Goal: Task Accomplishment & Management: Use online tool/utility

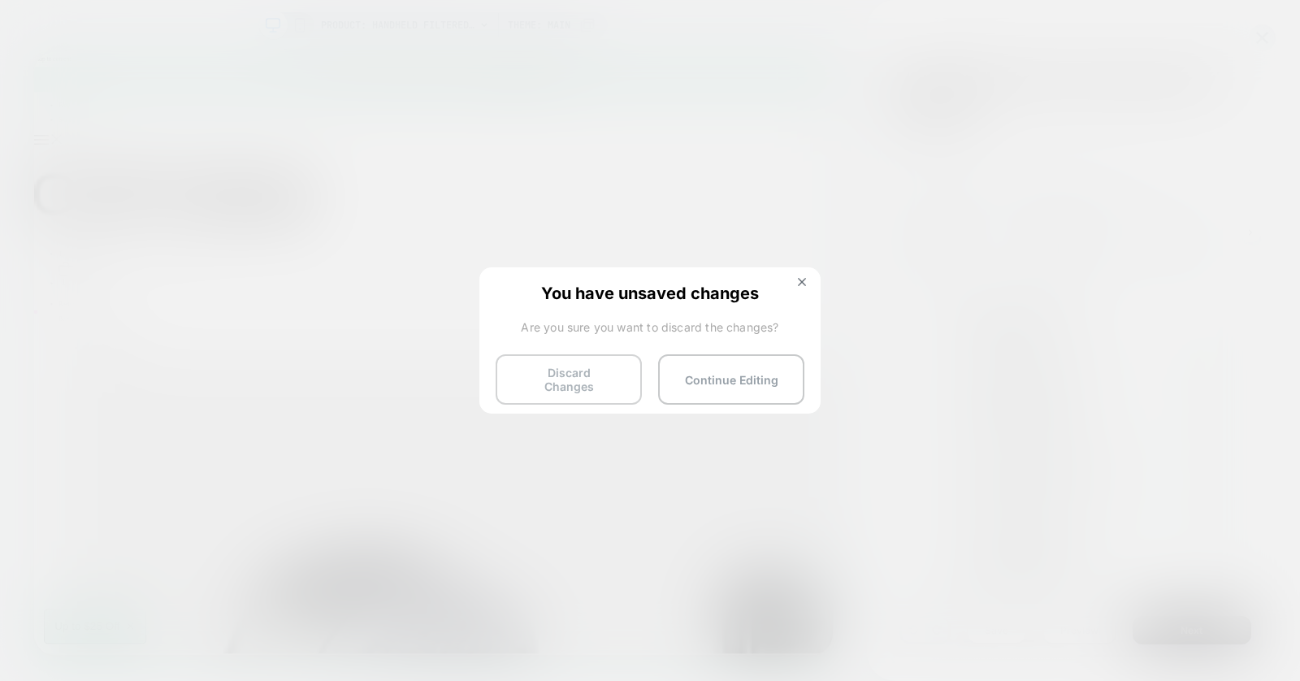
click at [606, 376] on button "Discard Changes" at bounding box center [568, 379] width 146 height 50
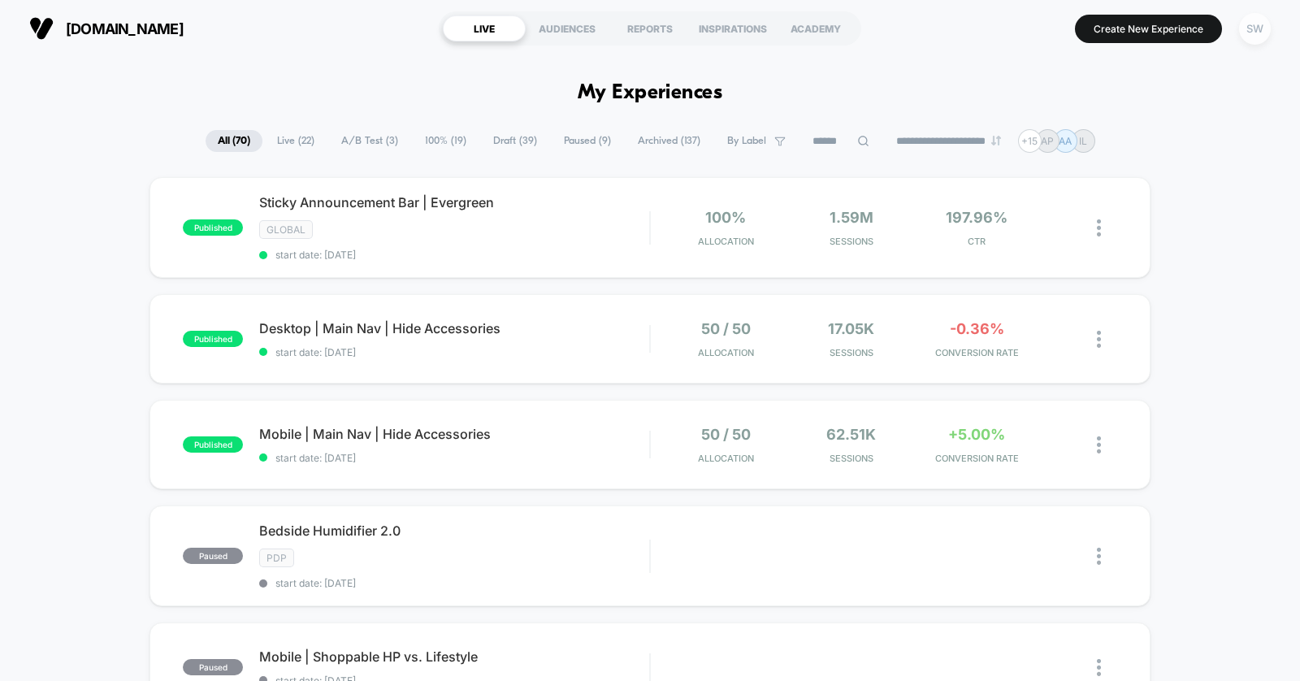
click at [1253, 25] on div "SW" at bounding box center [1255, 29] width 32 height 32
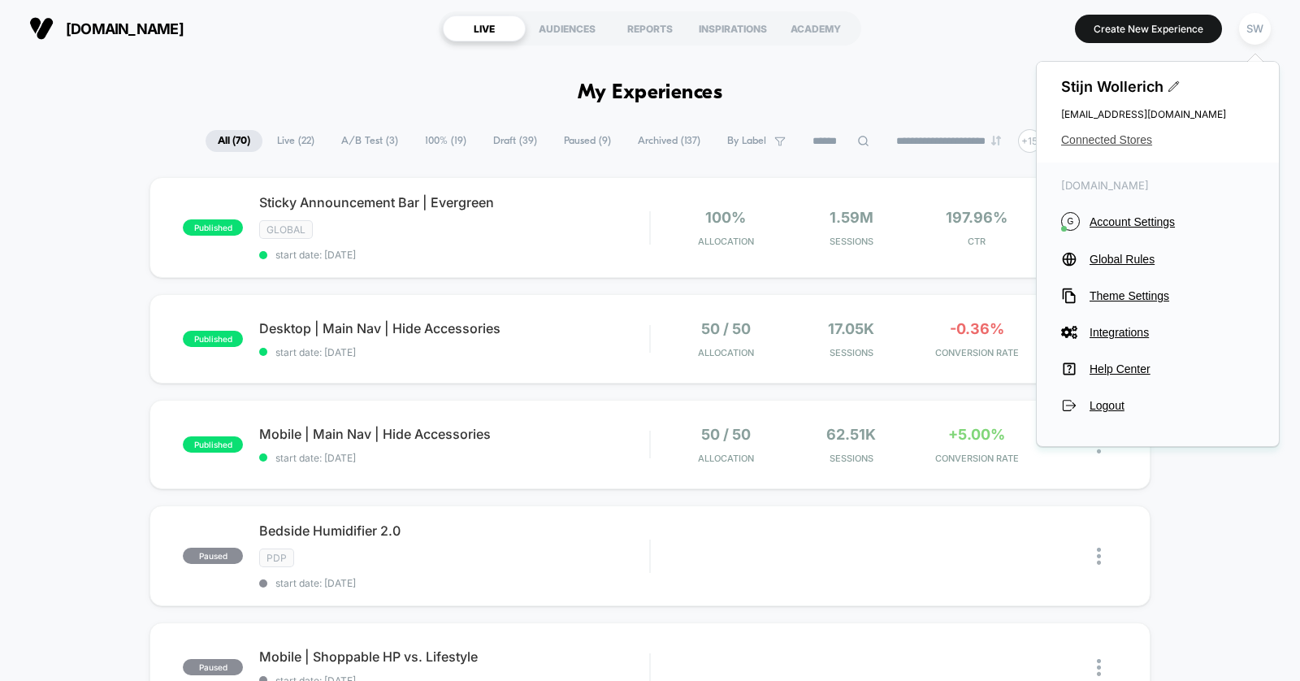
click at [1127, 139] on span "Connected Stores" at bounding box center [1157, 139] width 193 height 13
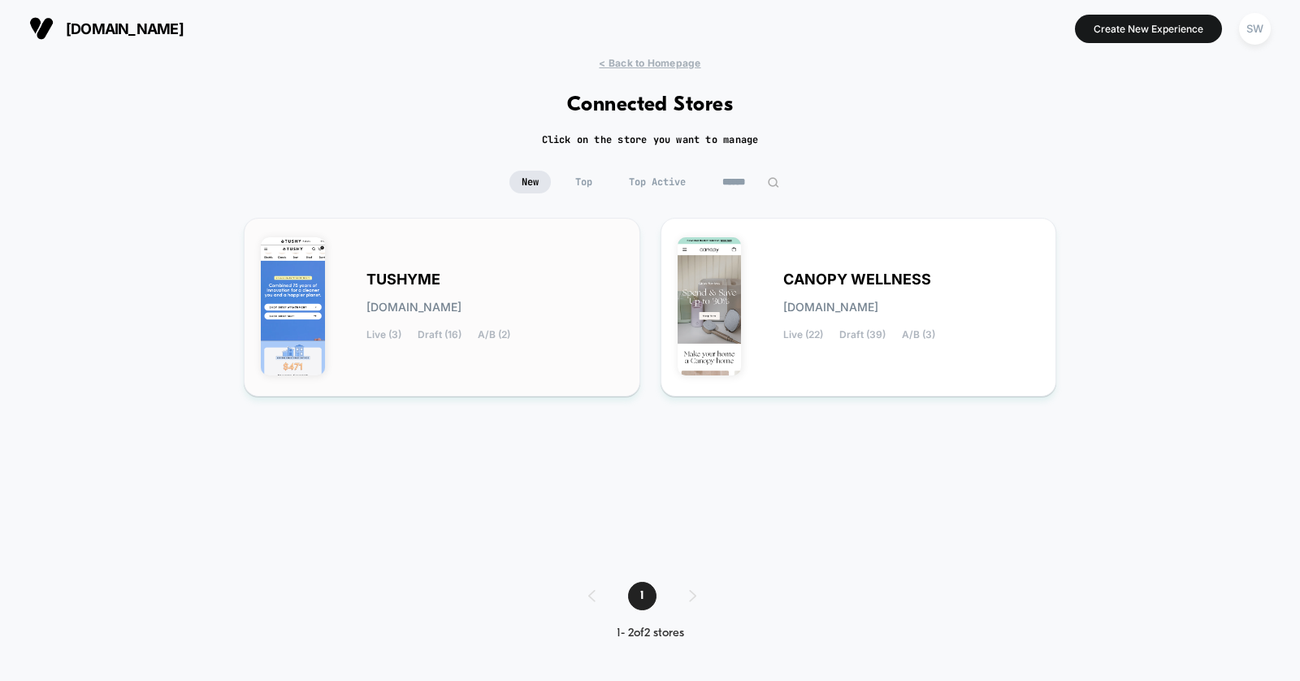
click at [463, 292] on div "TUSHYME [DOMAIN_NAME] Live (3) Draft (16) A/B (2)" at bounding box center [494, 307] width 257 height 67
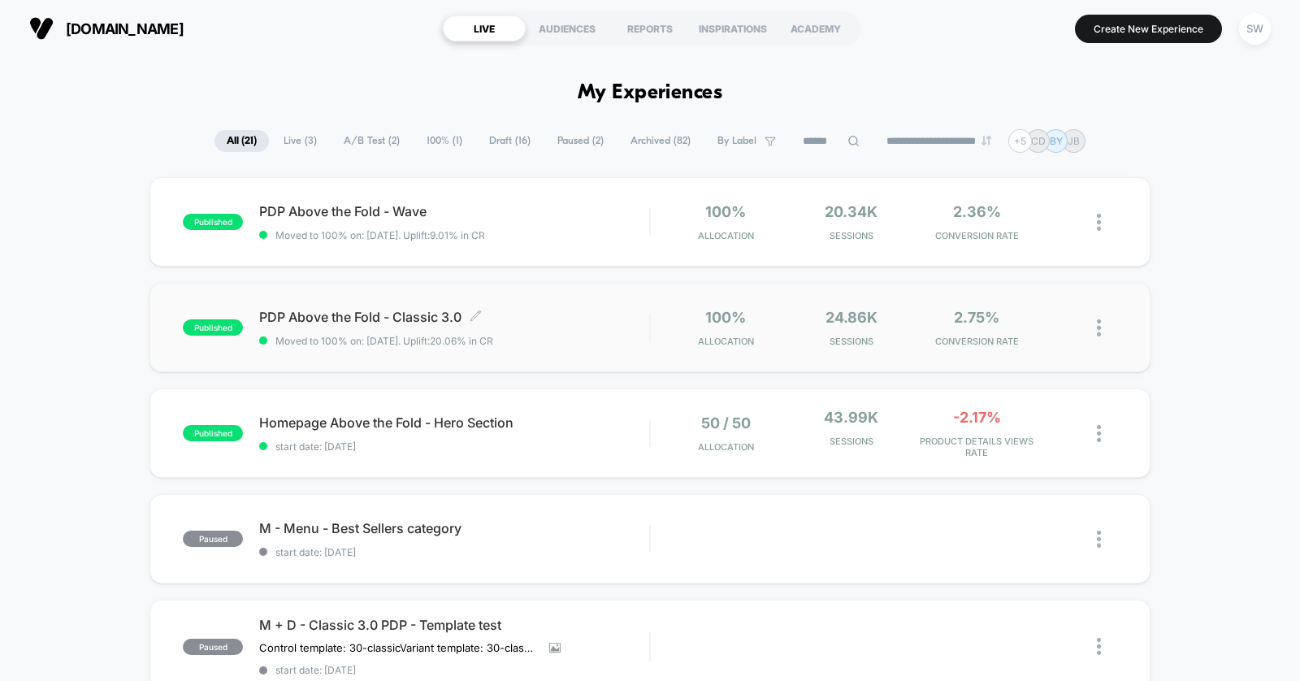
click at [557, 328] on div "PDP Above the Fold - Classic 3.0 Click to edit experience details Click to edit…" at bounding box center [454, 328] width 390 height 38
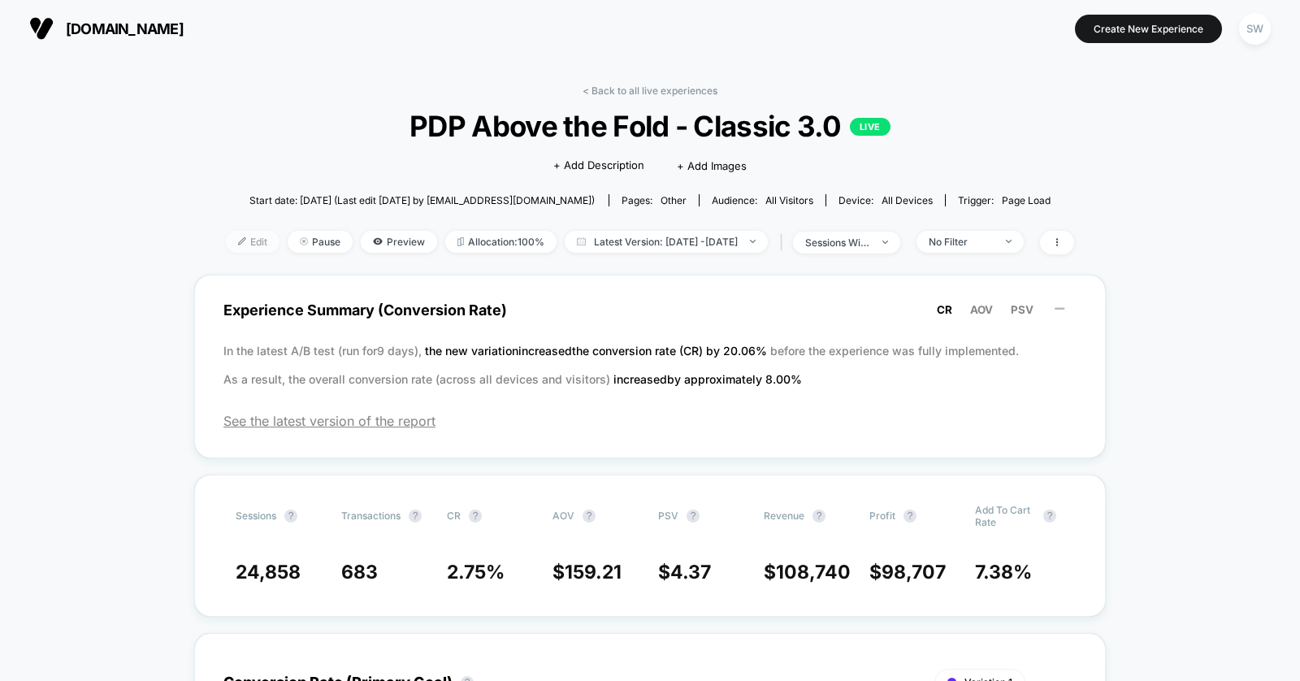
click at [232, 241] on span "Edit" at bounding box center [253, 242] width 54 height 22
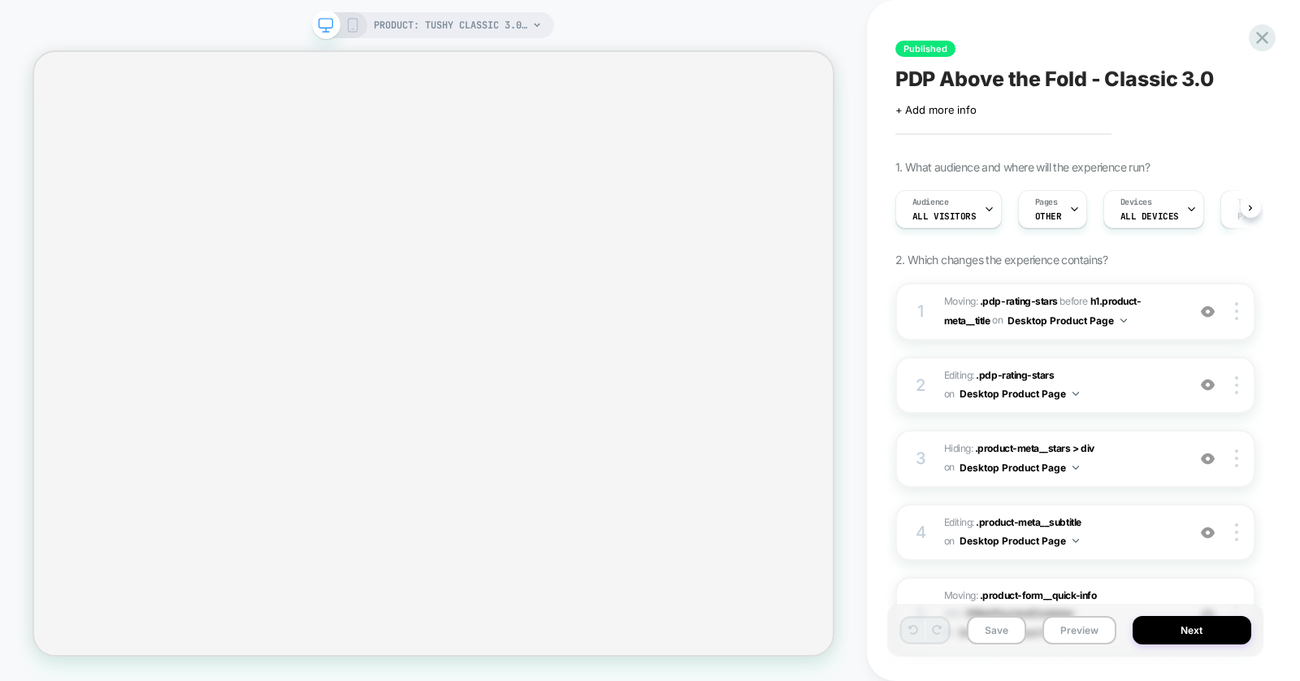
click at [984, 223] on div at bounding box center [989, 209] width 11 height 37
click at [1250, 37] on div at bounding box center [1261, 37] width 33 height 33
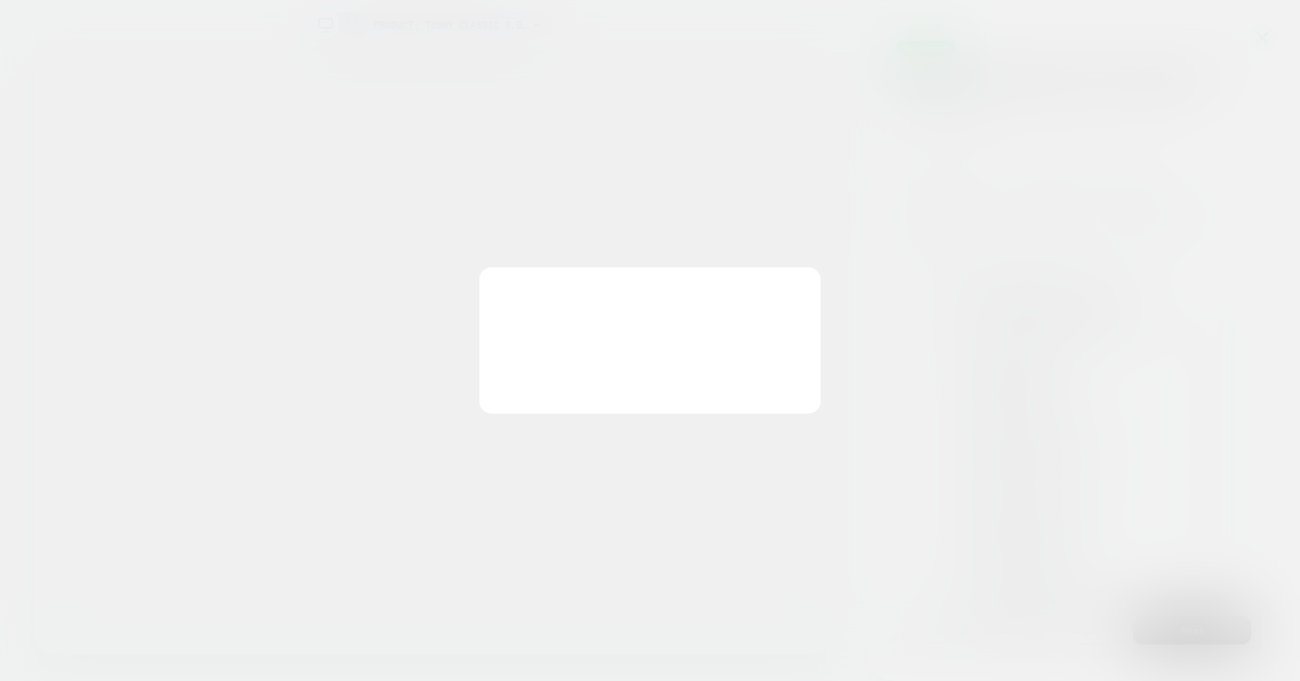
scroll to position [0, 0]
click at [594, 370] on button "Discard Changes" at bounding box center [568, 379] width 146 height 50
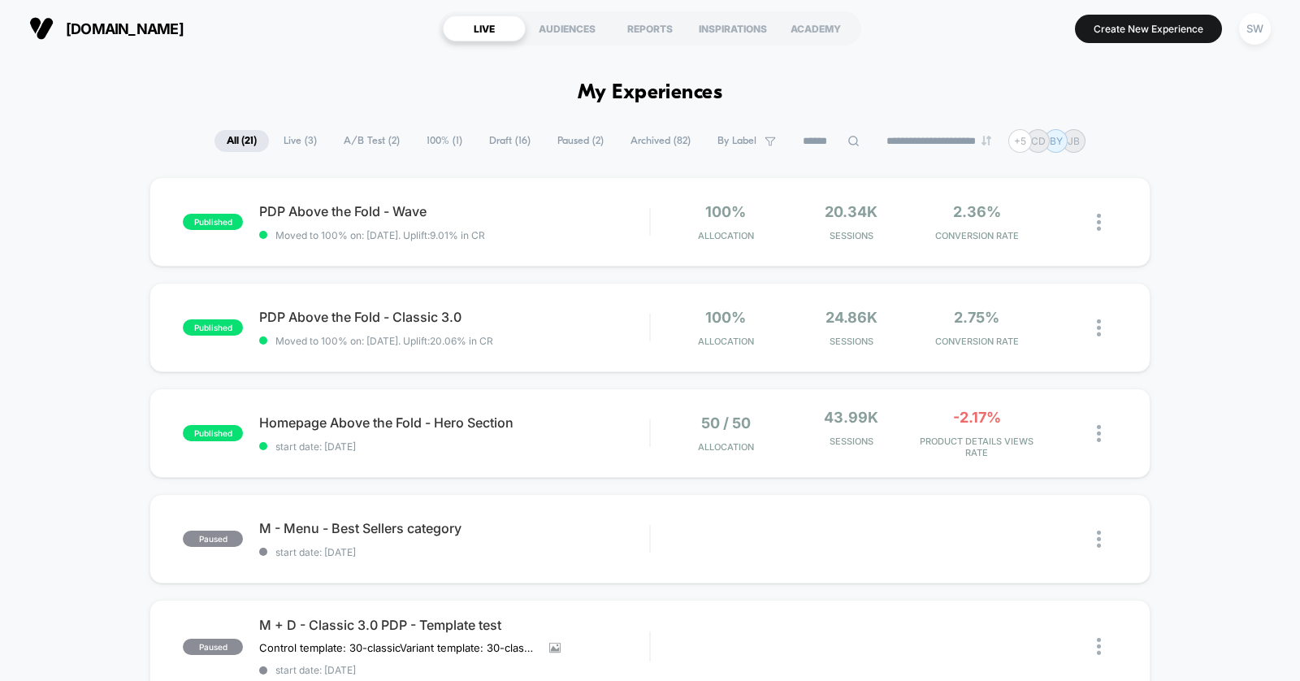
click at [507, 138] on span "Draft ( 16 )" at bounding box center [510, 141] width 66 height 22
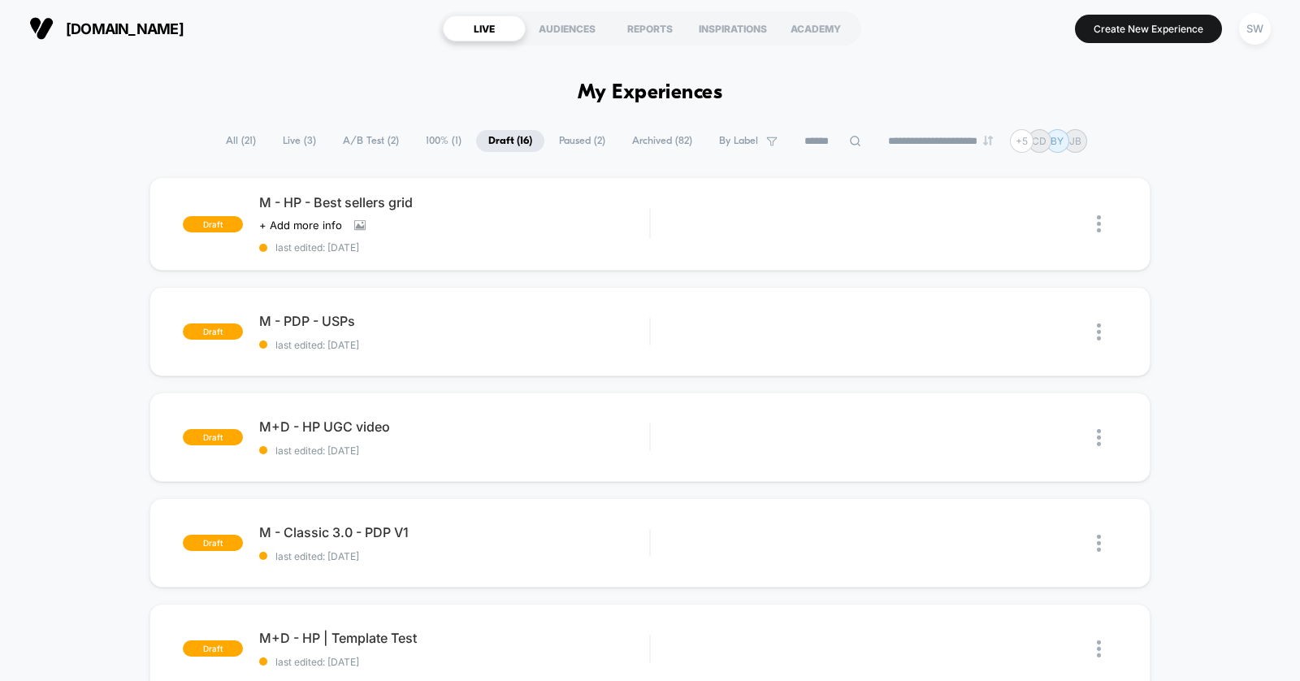
click at [573, 135] on span "Paused ( 2 )" at bounding box center [582, 141] width 71 height 22
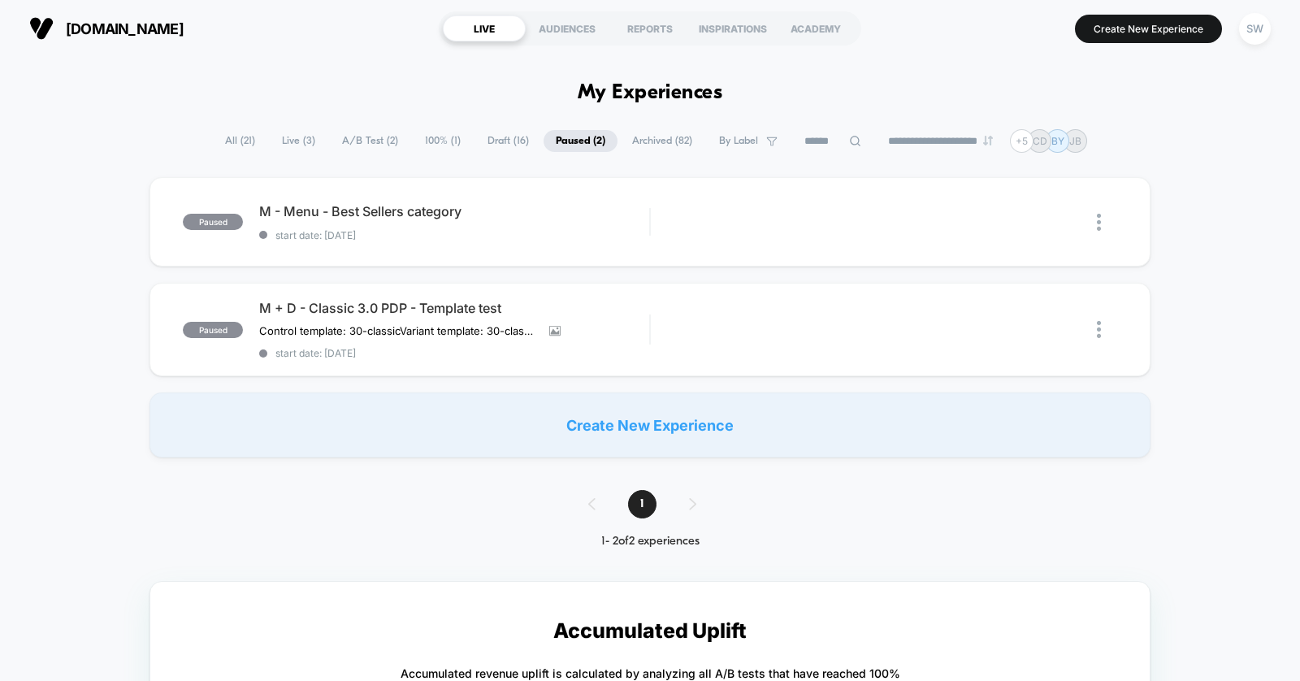
click at [659, 147] on span "Archived ( 82 )" at bounding box center [662, 141] width 84 height 22
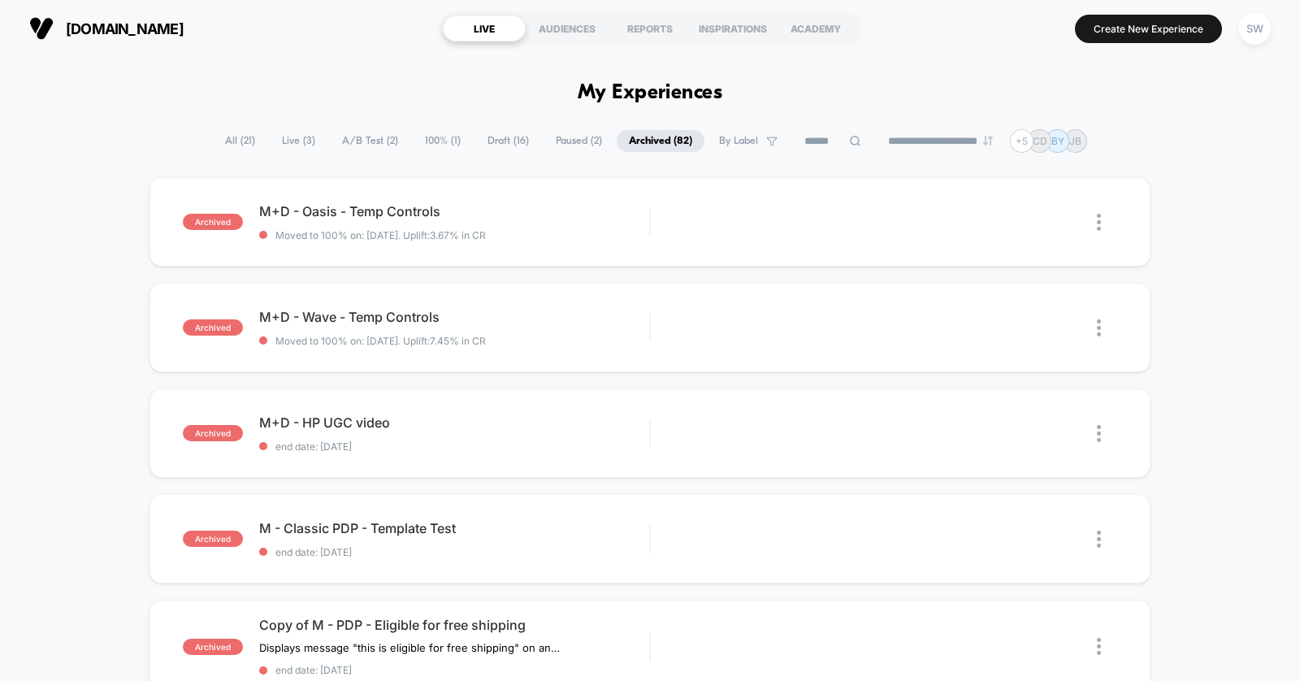
click at [227, 145] on span "All ( 21 )" at bounding box center [240, 141] width 54 height 22
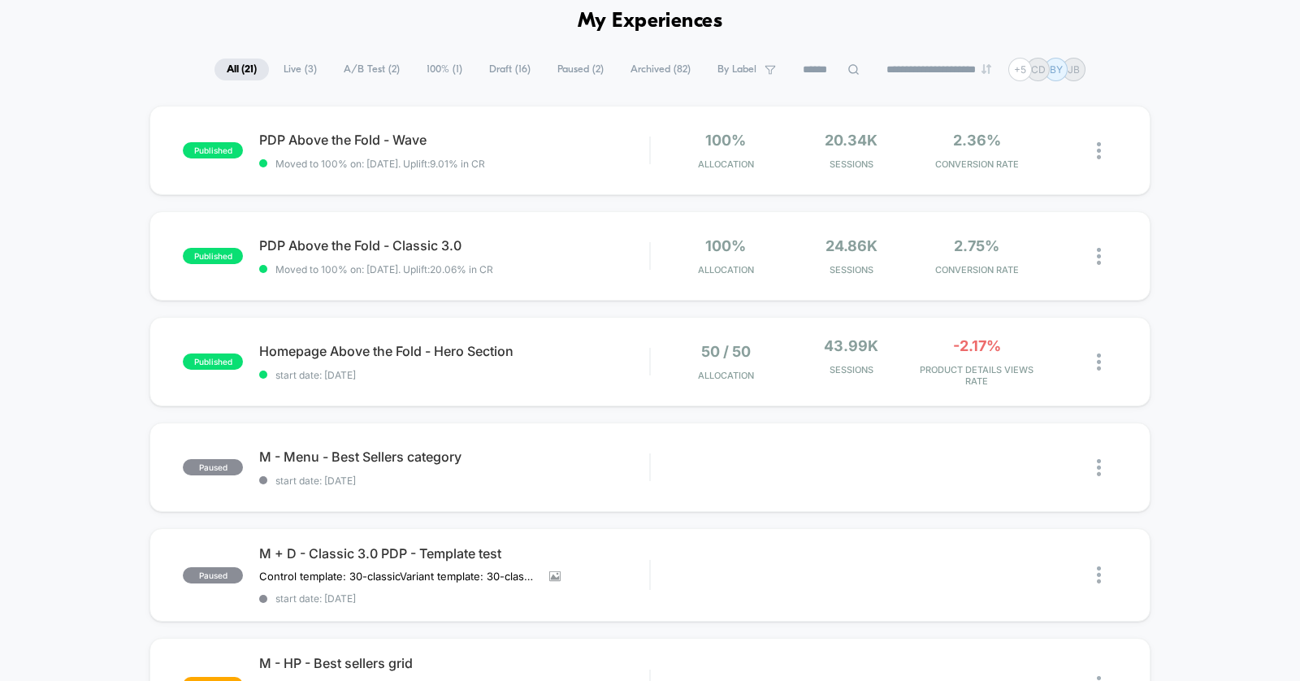
scroll to position [67, 0]
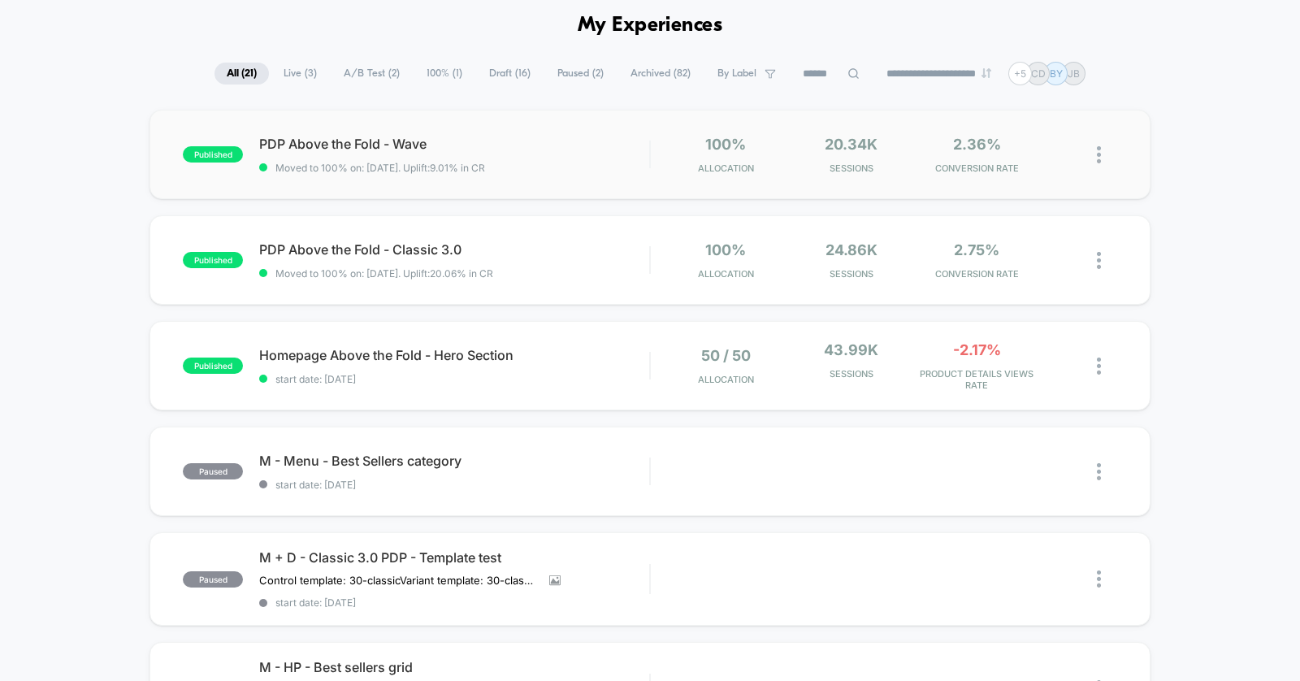
click at [1098, 154] on img at bounding box center [1099, 154] width 4 height 17
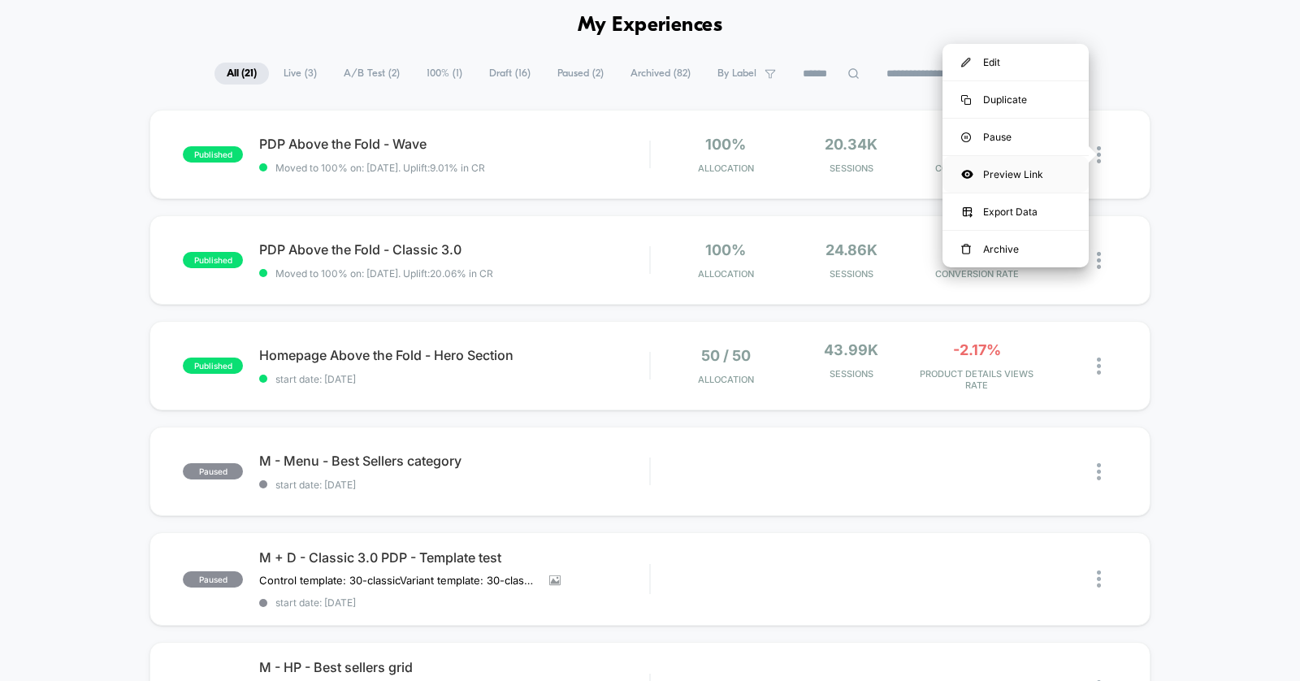
click at [1049, 167] on div "Preview Link" at bounding box center [1015, 174] width 146 height 37
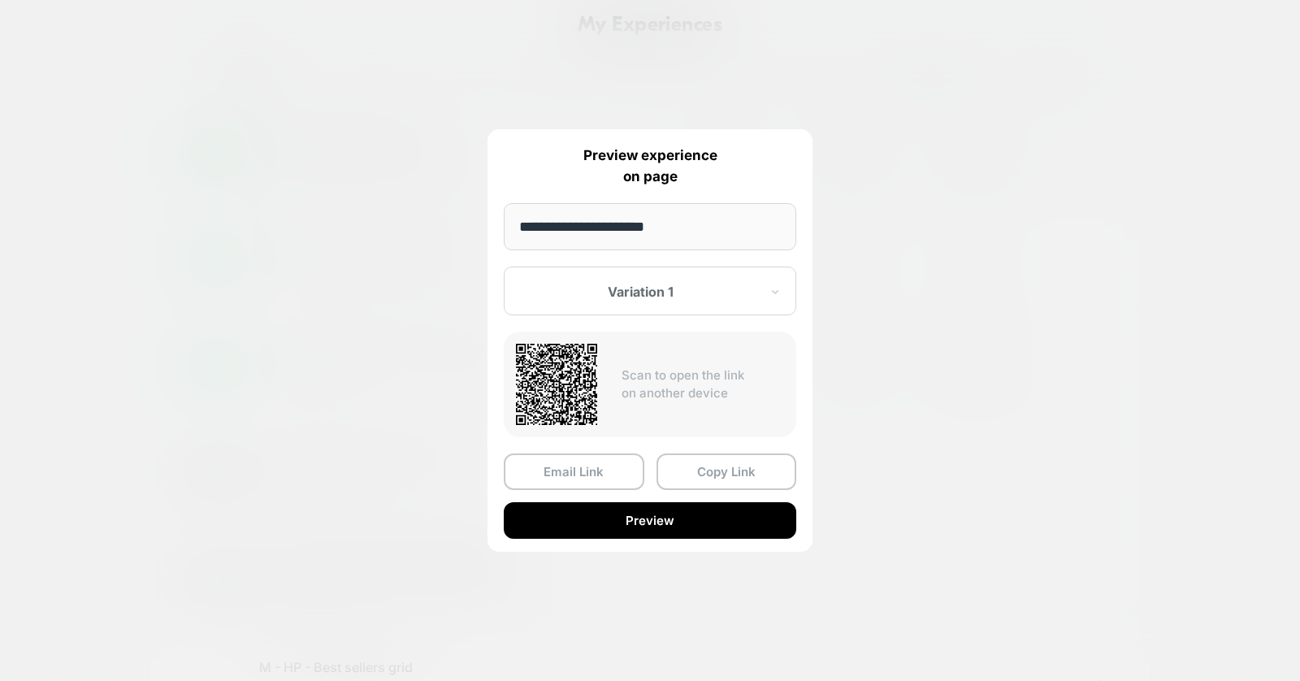
click at [632, 293] on div at bounding box center [640, 291] width 239 height 16
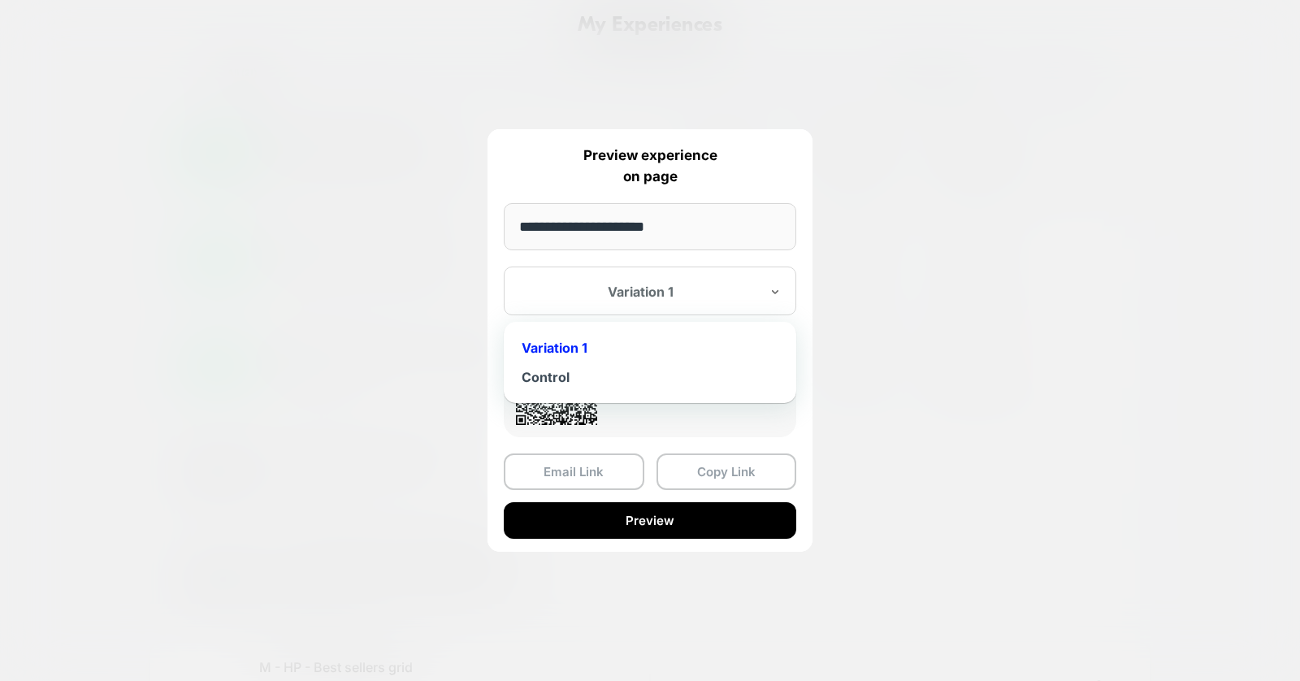
click at [422, 331] on div at bounding box center [650, 340] width 1300 height 681
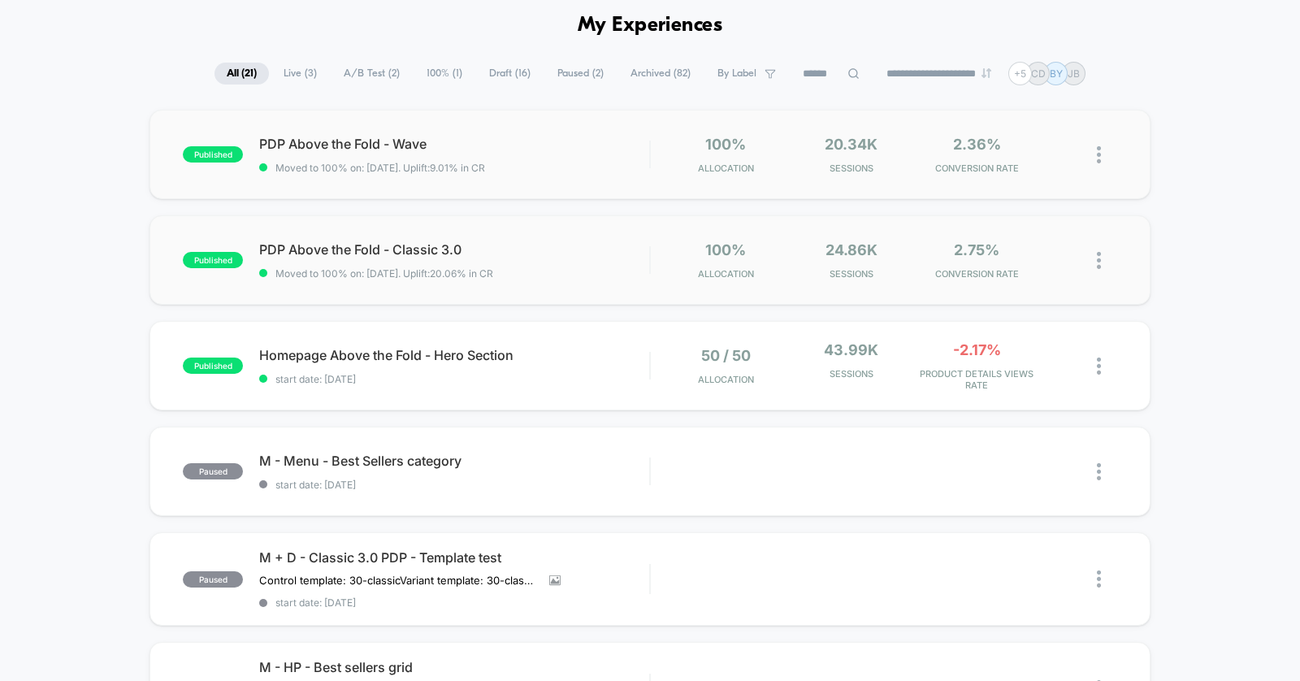
click at [1097, 257] on img at bounding box center [1099, 260] width 4 height 17
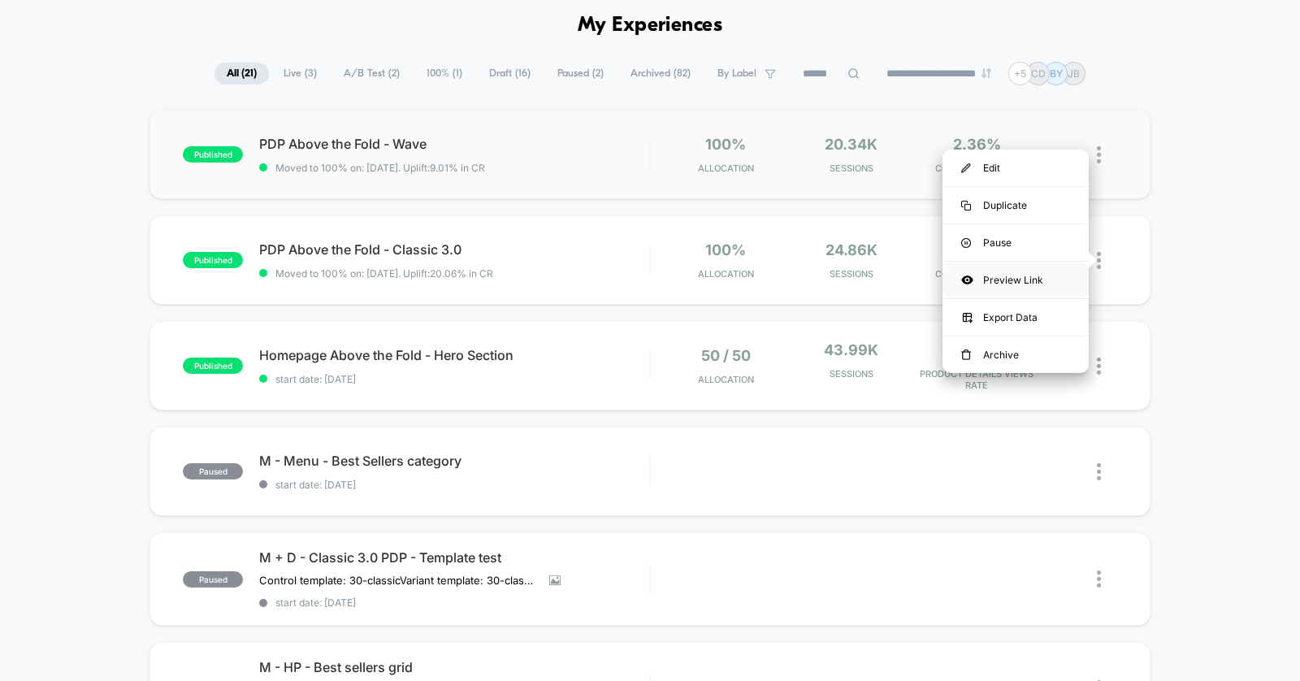
click at [1019, 275] on div "Preview Link" at bounding box center [1015, 280] width 146 height 37
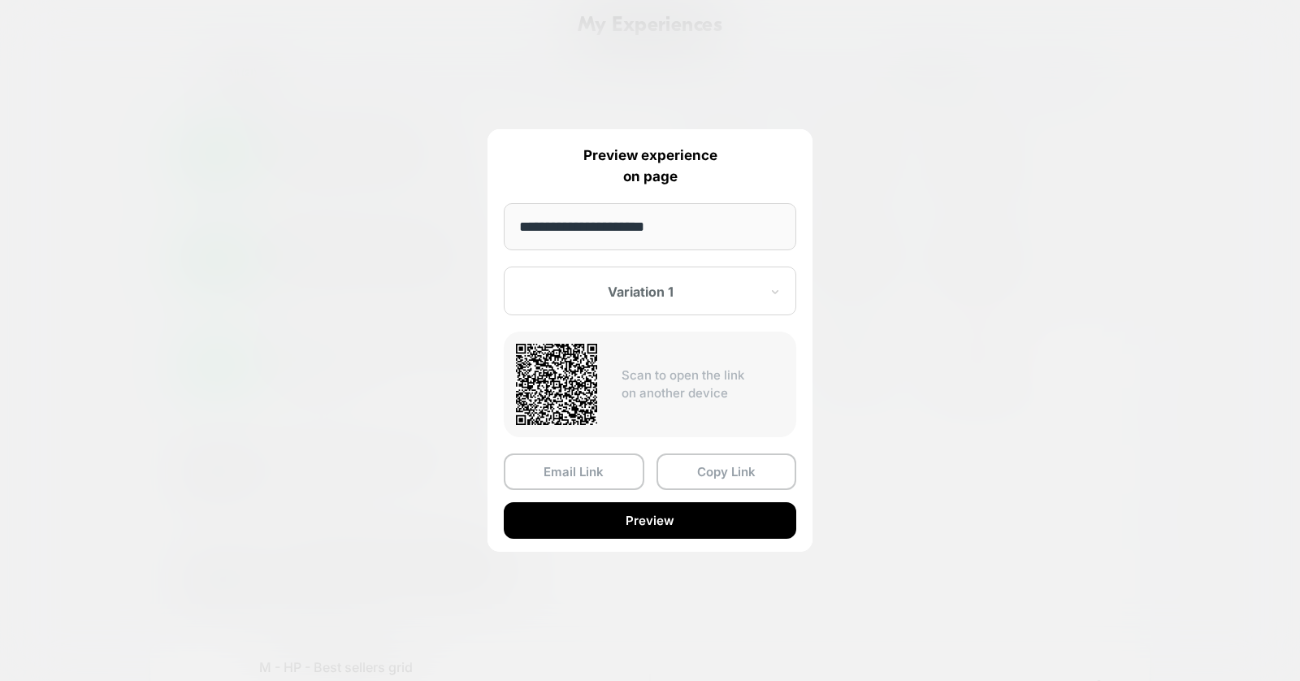
click at [625, 298] on div "Variation 1" at bounding box center [640, 291] width 242 height 19
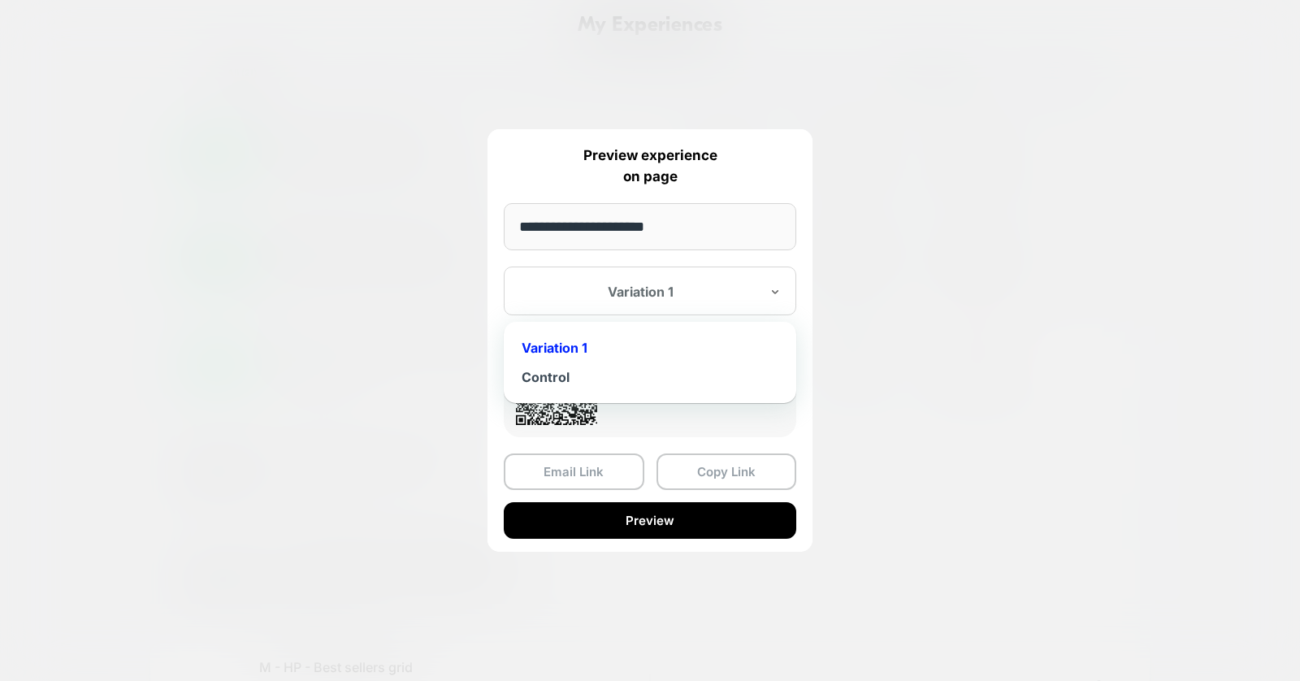
click at [350, 340] on div at bounding box center [650, 340] width 1300 height 681
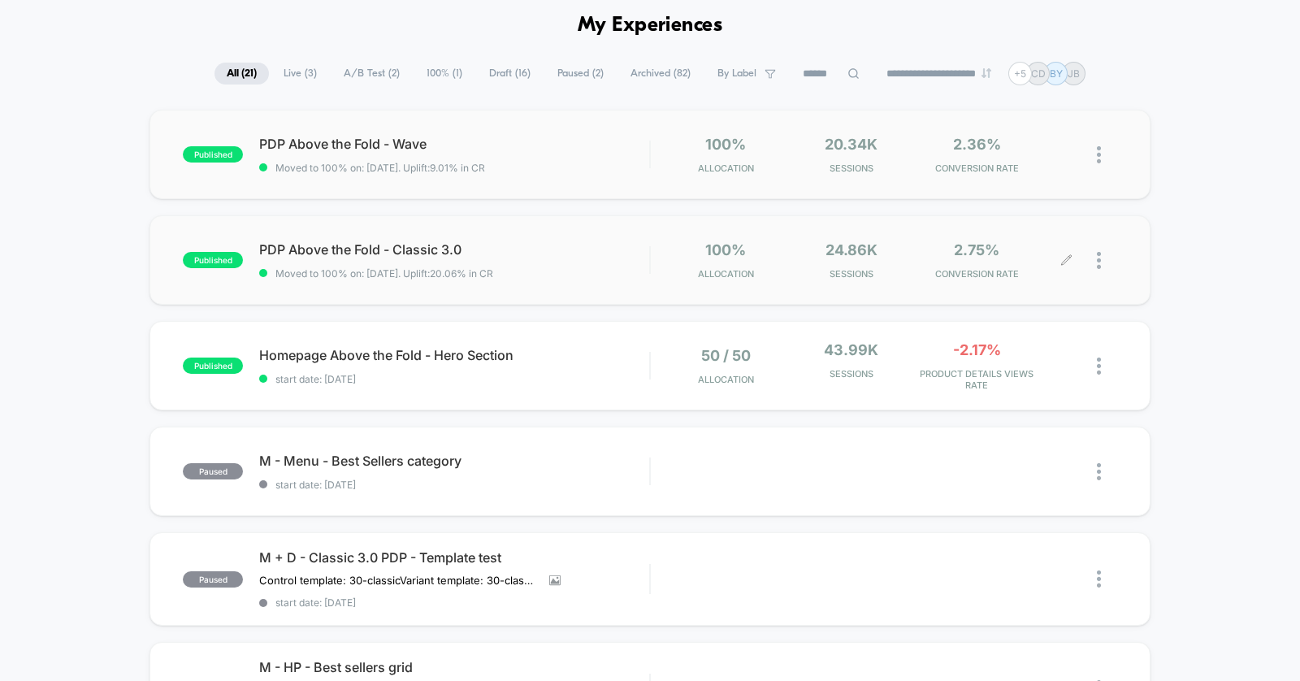
click at [493, 73] on span "Draft ( 16 )" at bounding box center [510, 74] width 66 height 22
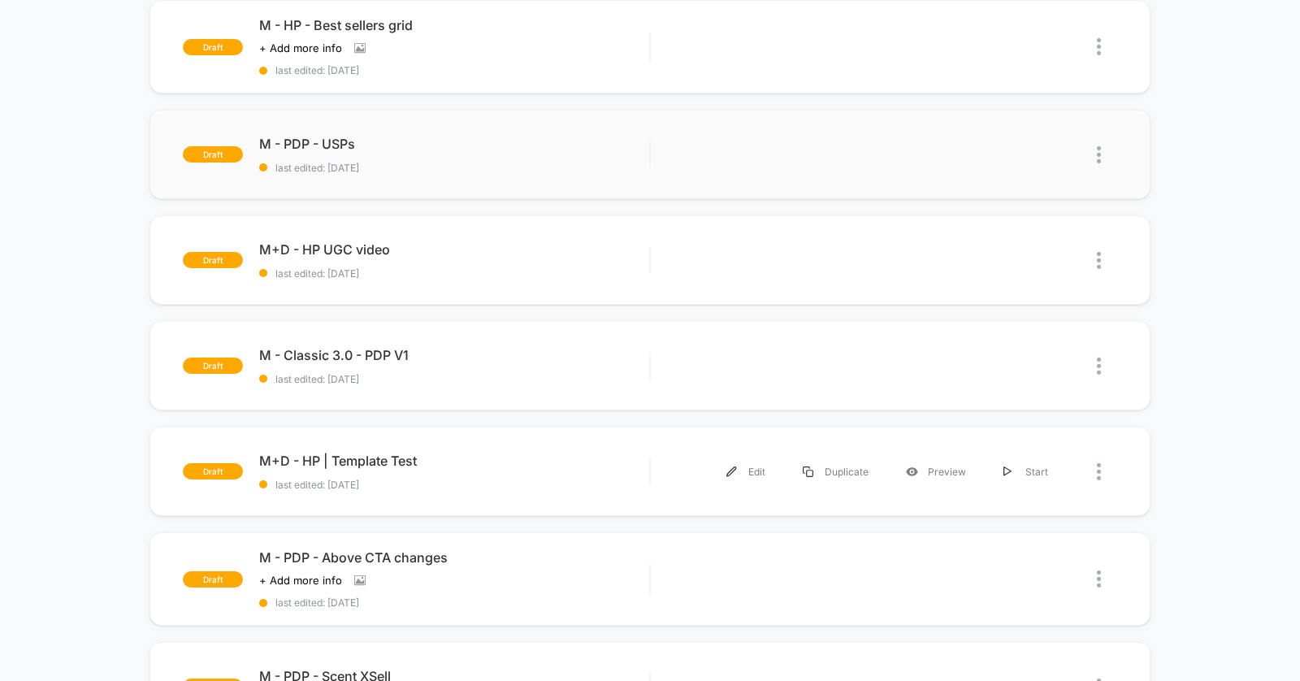
scroll to position [0, 0]
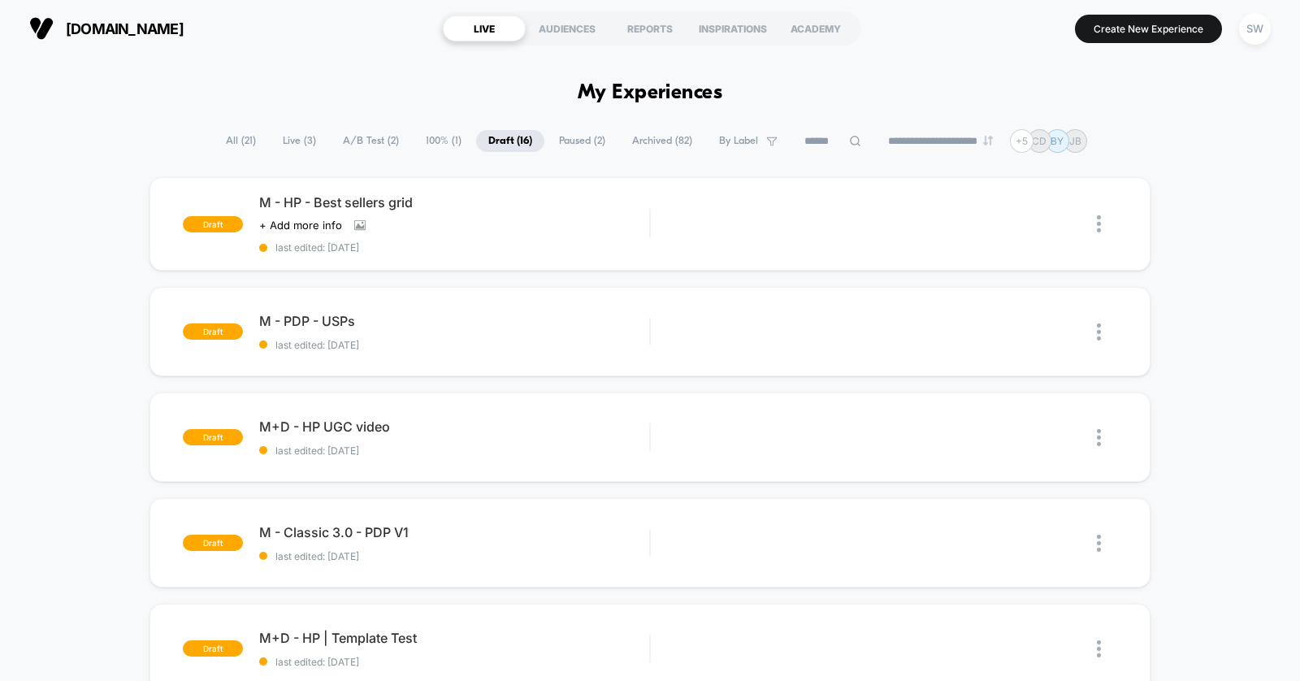
click at [423, 132] on span "100% ( 1 )" at bounding box center [443, 141] width 60 height 22
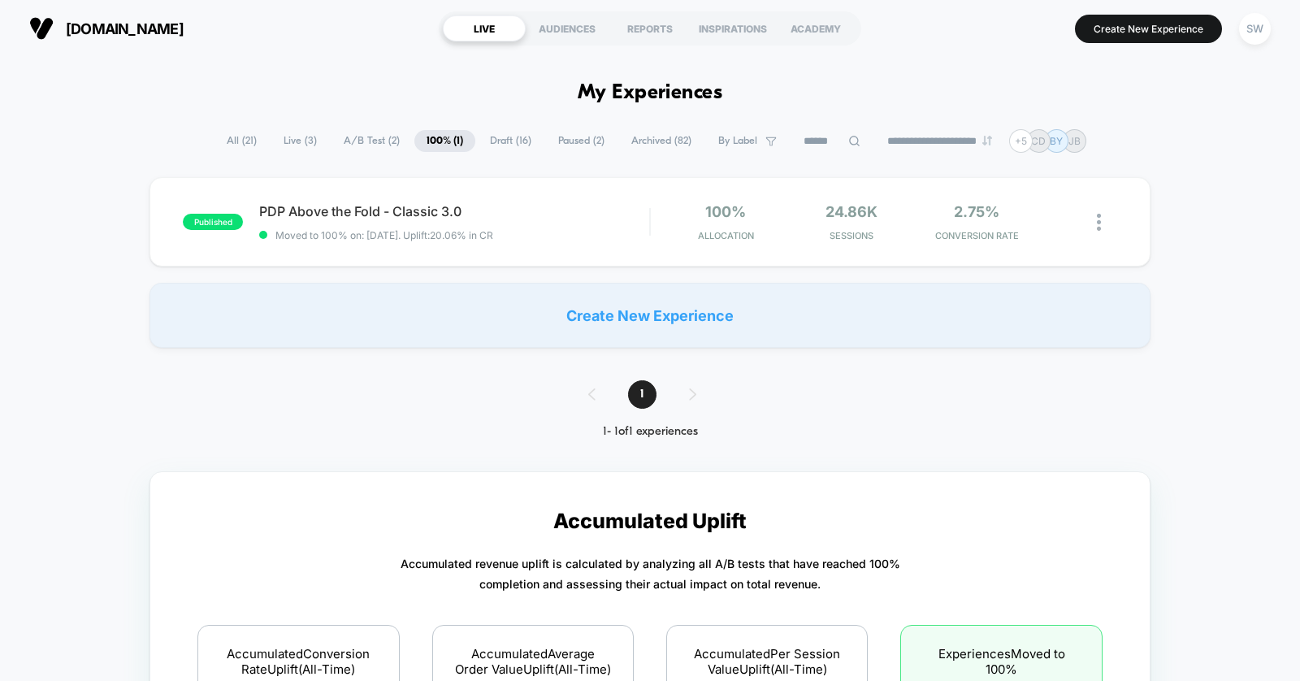
click at [246, 145] on span "All ( 21 )" at bounding box center [241, 141] width 54 height 22
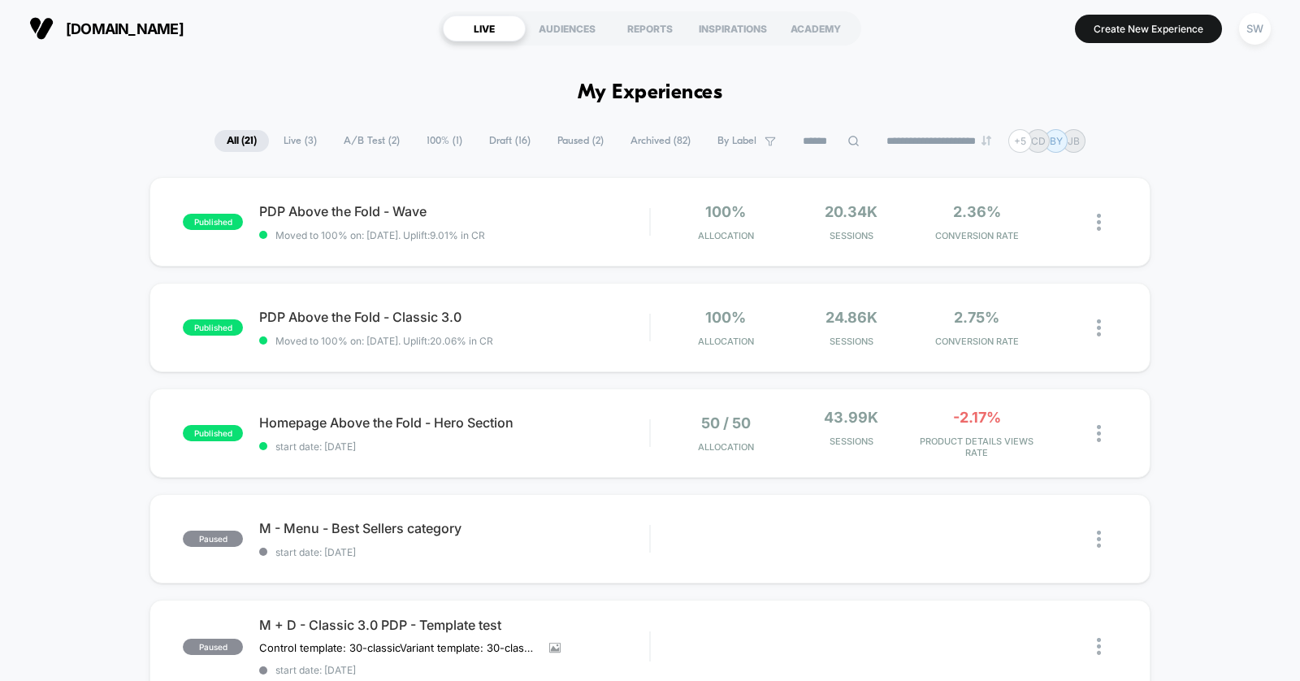
click at [425, 136] on span "100% ( 1 )" at bounding box center [444, 141] width 60 height 22
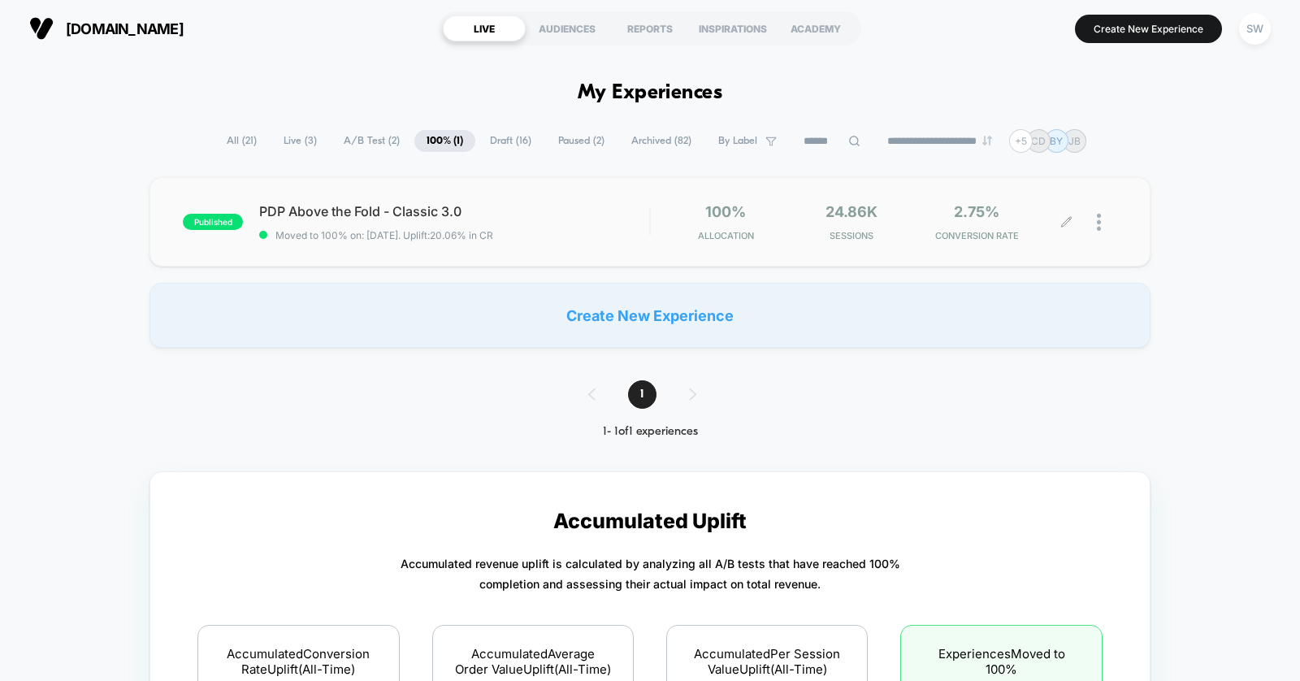
click at [1103, 223] on div at bounding box center [1107, 222] width 20 height 38
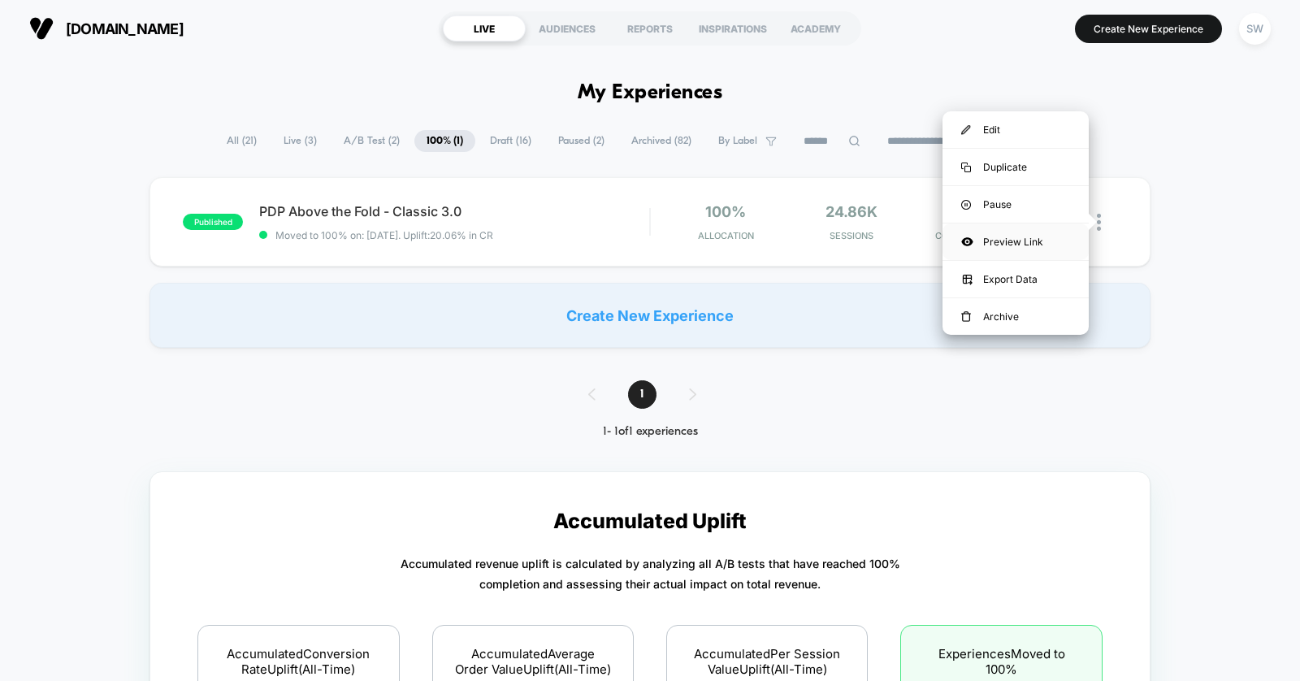
click at [1032, 246] on div "Preview Link" at bounding box center [1015, 241] width 146 height 37
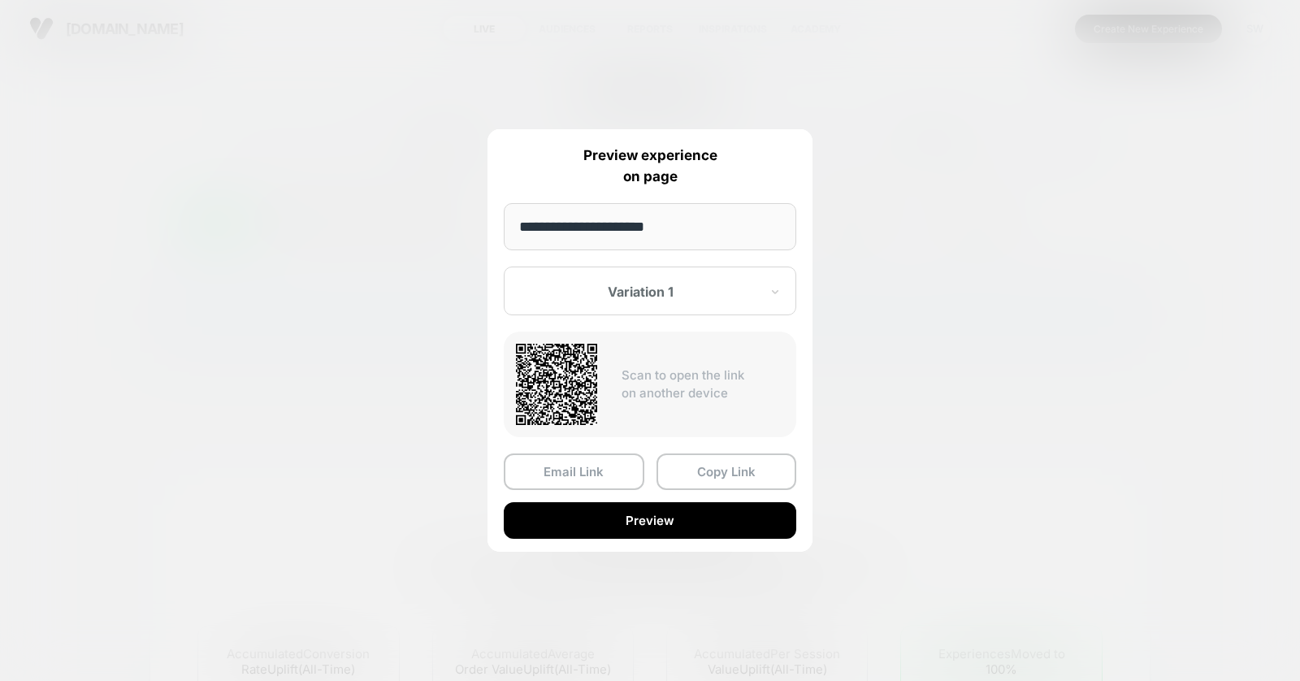
click at [632, 284] on div at bounding box center [640, 291] width 239 height 16
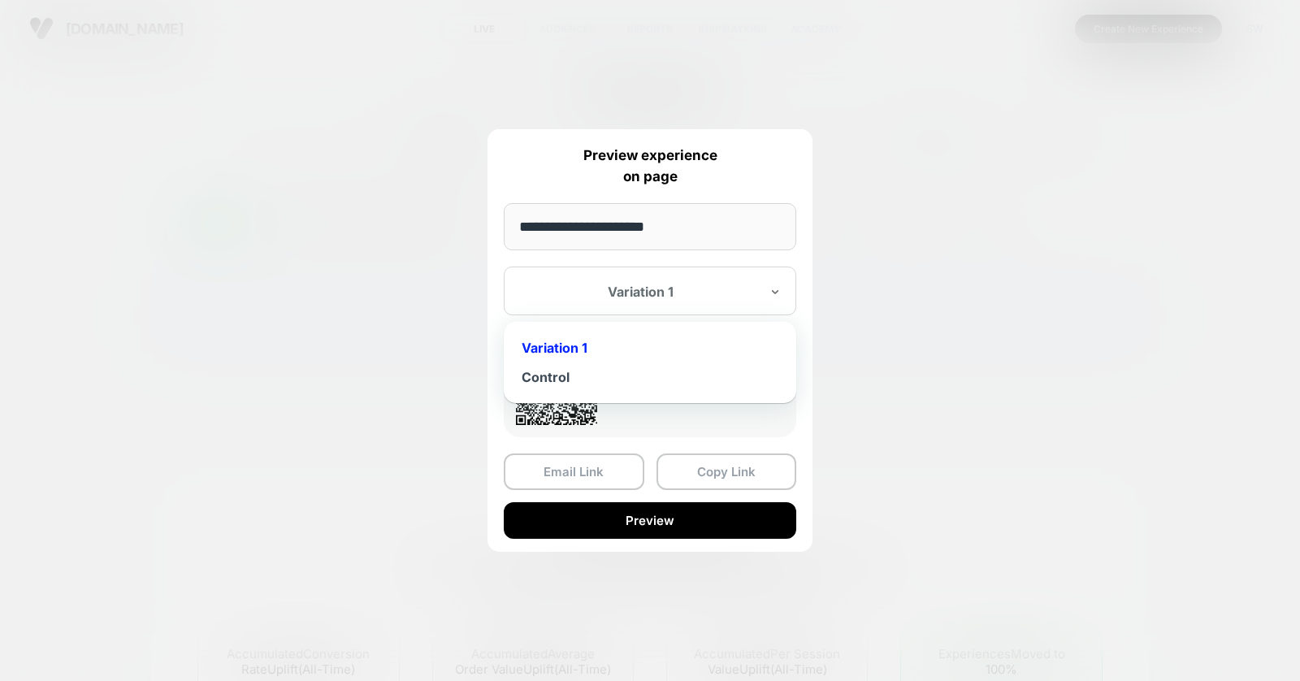
click at [366, 283] on div at bounding box center [650, 340] width 1300 height 681
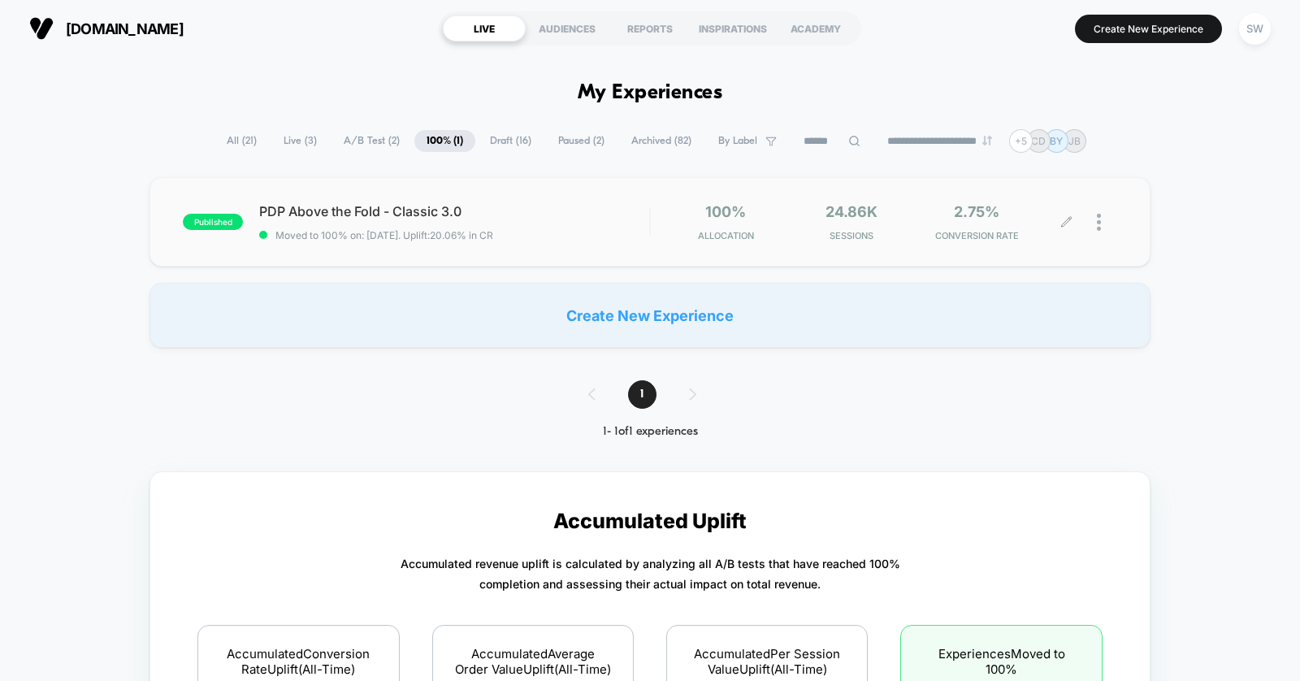
click at [236, 145] on span "All ( 21 )" at bounding box center [241, 141] width 54 height 22
